Goal: Answer question/provide support: Answer question/provide support

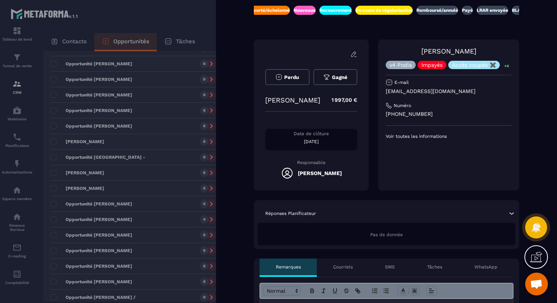
scroll to position [26, 0]
drag, startPoint x: 440, startPoint y: 48, endPoint x: 538, endPoint y: 54, distance: 97.7
click at [538, 54] on div "**********" at bounding box center [386, 125] width 341 height 303
copy link "[PERSON_NAME]"
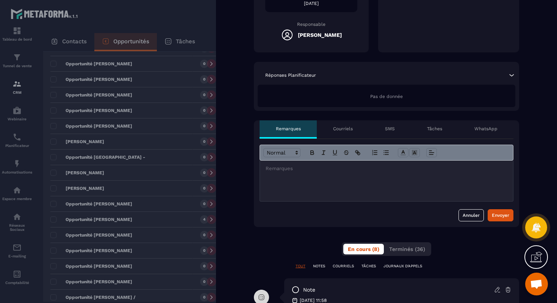
scroll to position [0, 0]
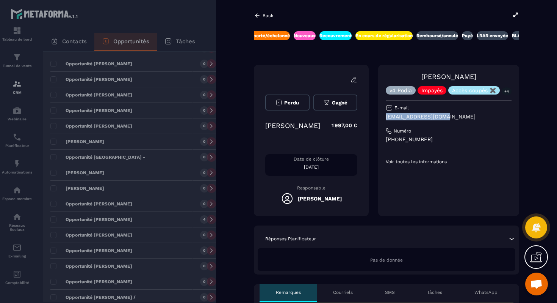
drag, startPoint x: 384, startPoint y: 119, endPoint x: 462, endPoint y: 118, distance: 77.8
click at [461, 118] on div "[PERSON_NAME] v4 Podia Impayés Accès coupés ✖️ +4 E-mail [EMAIL_ADDRESS][DOMAIN…" at bounding box center [448, 140] width 141 height 151
copy p "[EMAIL_ADDRESS][DOMAIN_NAME]"
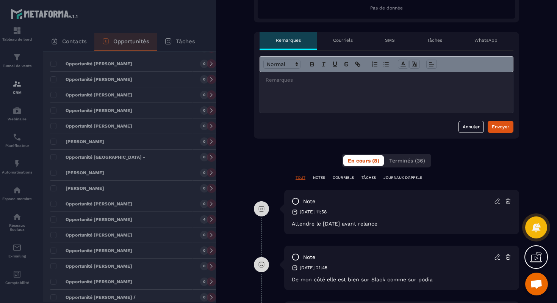
scroll to position [250, 0]
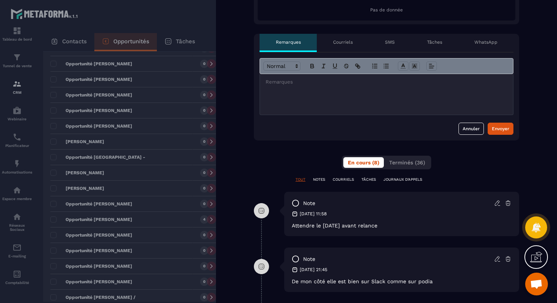
click at [361, 102] on div at bounding box center [386, 94] width 253 height 41
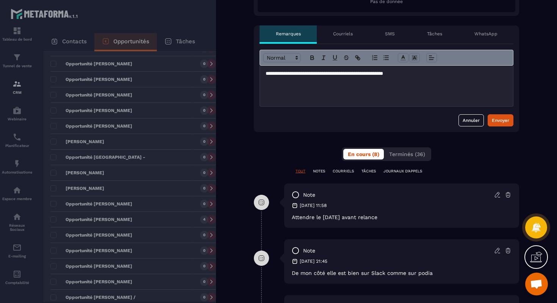
scroll to position [232, 0]
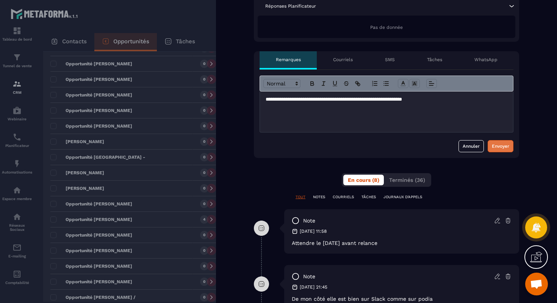
click at [505, 145] on div "Envoyer" at bounding box center [500, 146] width 17 height 8
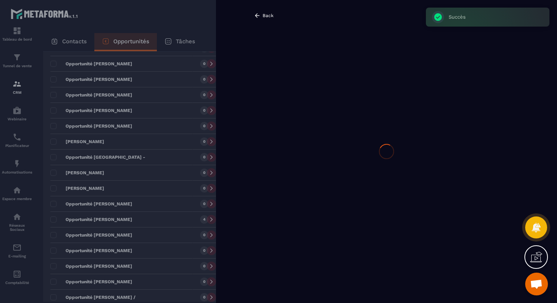
scroll to position [0, 0]
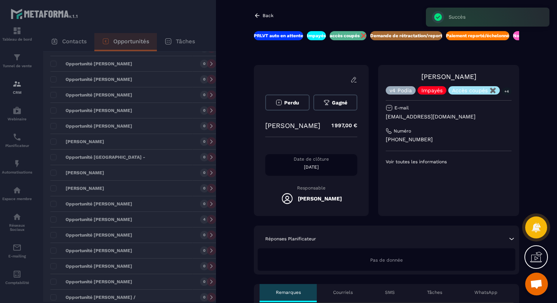
click at [178, 141] on div at bounding box center [278, 151] width 557 height 303
